Goal: Obtain resource: Download file/media

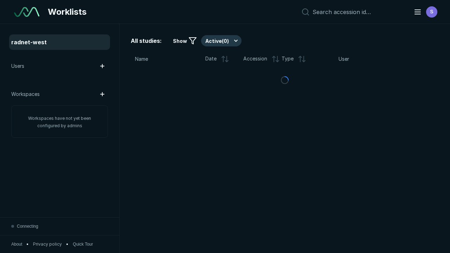
scroll to position [1920, 2928]
